Goal: Transaction & Acquisition: Purchase product/service

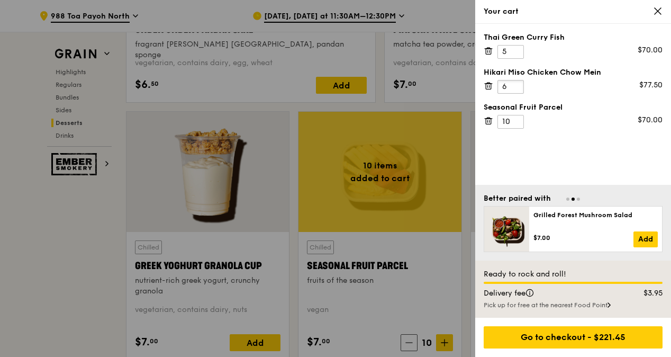
type input "6"
click at [515, 82] on input "6" at bounding box center [511, 87] width 26 height 14
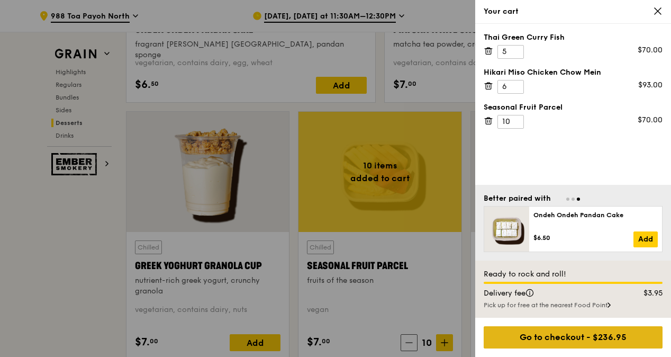
click at [566, 342] on div "Go to checkout - $236.95" at bounding box center [573, 337] width 179 height 22
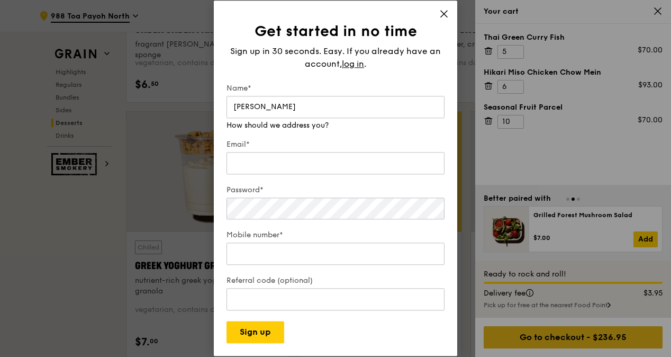
type input "[PERSON_NAME]"
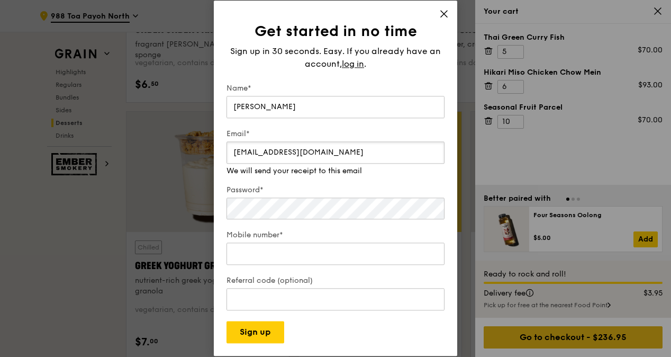
type input "[EMAIL_ADDRESS][DOMAIN_NAME]"
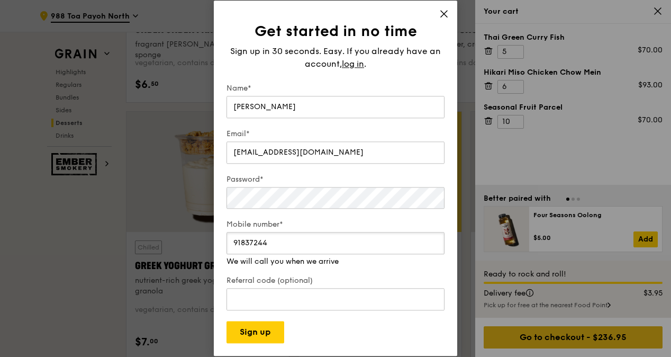
type input "91837244"
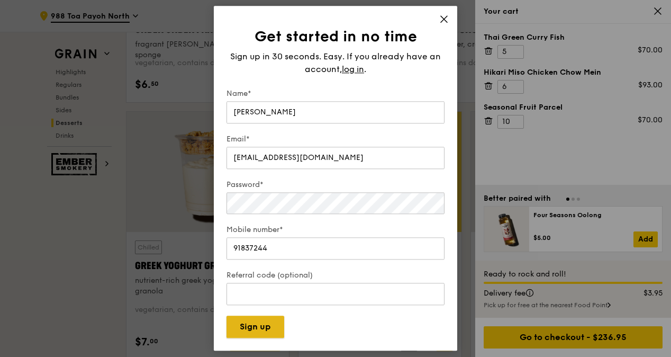
click at [240, 327] on button "Sign up" at bounding box center [256, 327] width 58 height 22
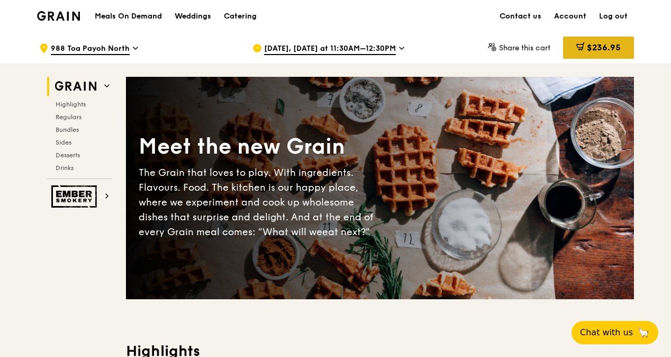
click at [594, 48] on span "$236.95" at bounding box center [604, 47] width 34 height 10
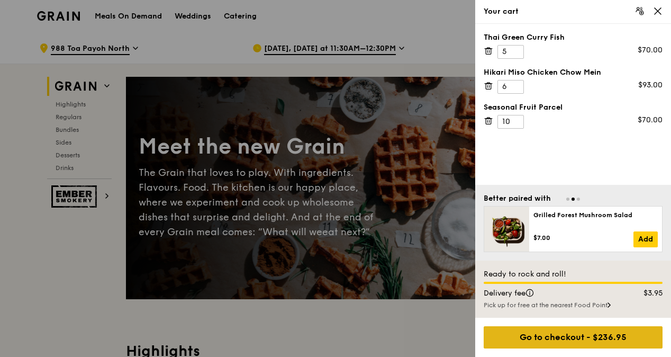
click at [580, 339] on div "Go to checkout - $236.95" at bounding box center [573, 337] width 179 height 22
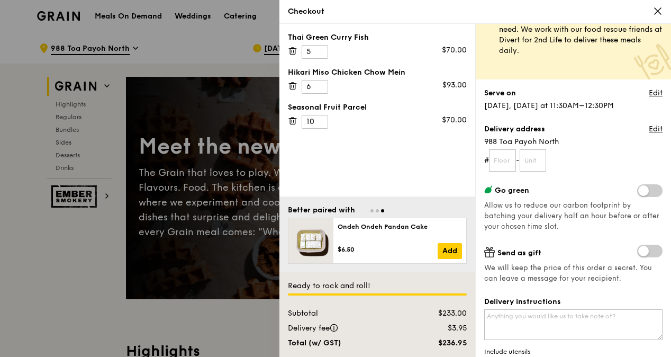
scroll to position [42, 0]
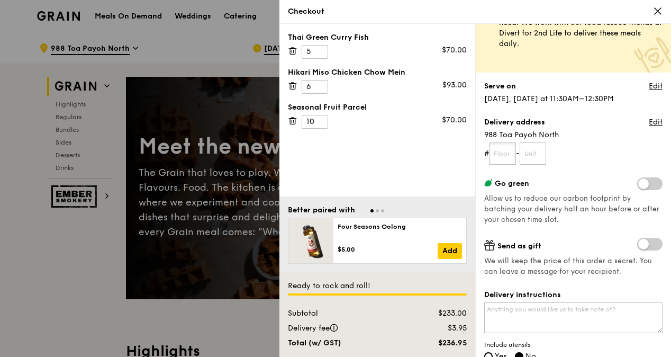
click at [508, 155] on input "text" at bounding box center [502, 153] width 27 height 22
type input "03"
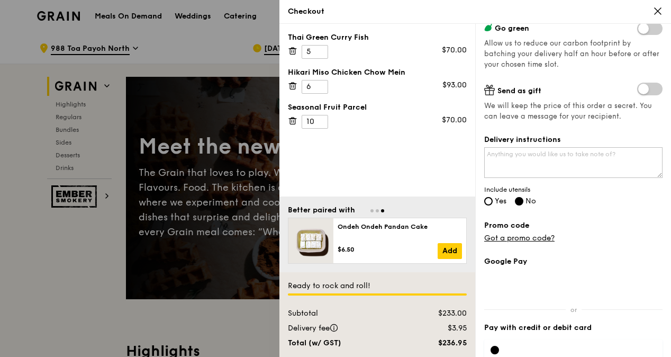
scroll to position [208, 0]
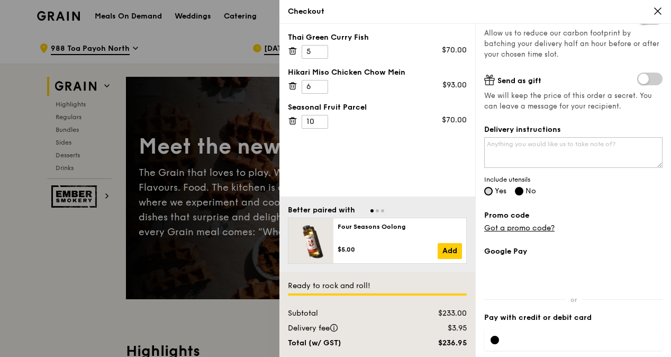
type input "03"
click at [490, 192] on input "Yes" at bounding box center [489, 191] width 8 height 8
radio input "true"
radio input "false"
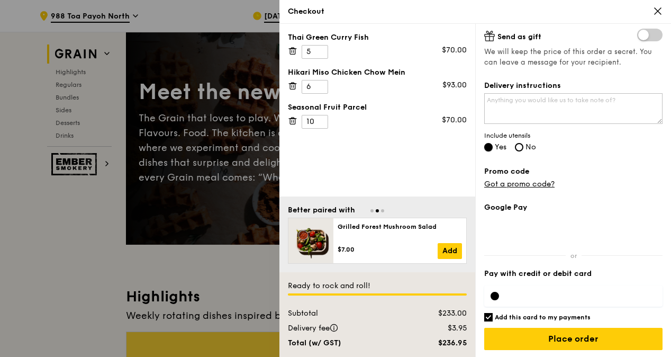
scroll to position [58, 0]
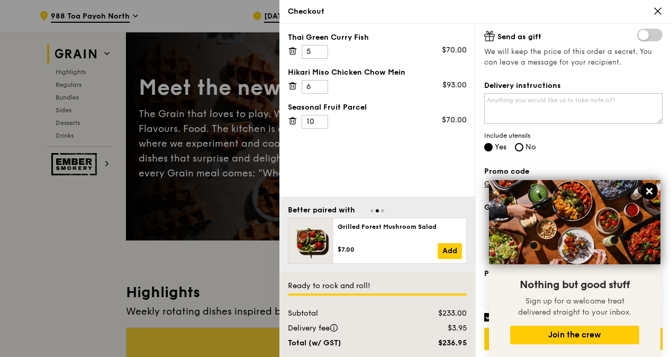
click at [647, 189] on icon at bounding box center [650, 191] width 10 height 10
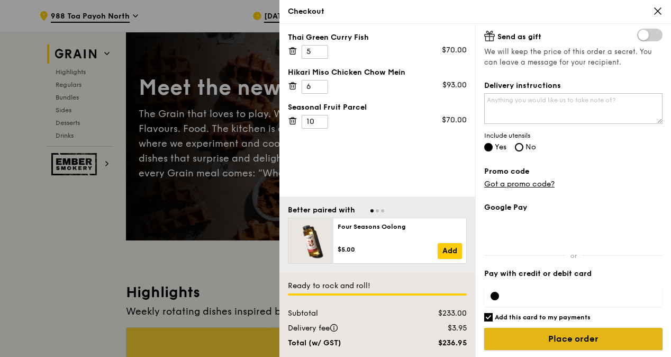
click at [566, 336] on input "Place order" at bounding box center [574, 339] width 178 height 22
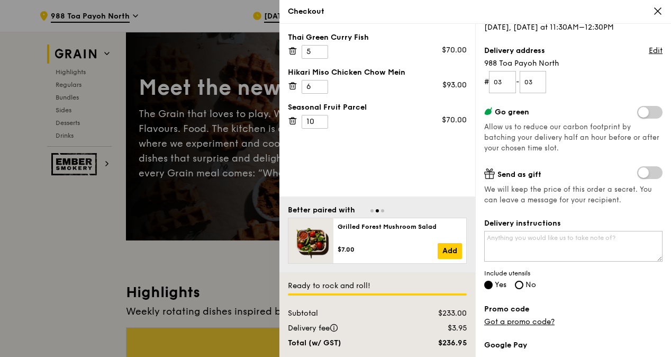
scroll to position [0, 0]
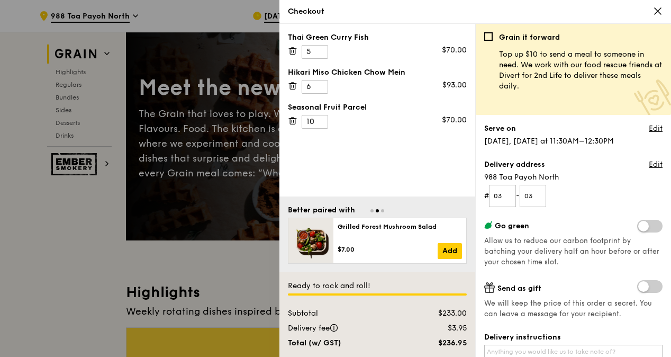
click at [574, 144] on span "[DATE], [DATE] at 11:30AM–12:30PM" at bounding box center [550, 141] width 130 height 9
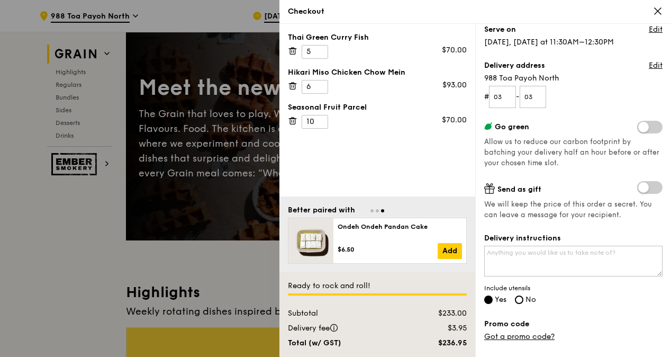
scroll to position [252, 0]
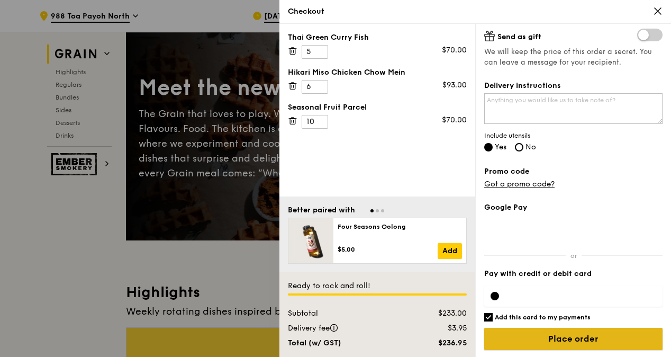
click at [572, 333] on input "Place order" at bounding box center [574, 339] width 178 height 22
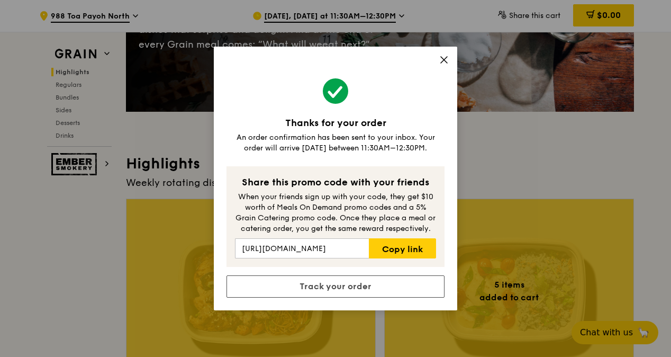
scroll to position [164, 0]
